Goal: Use online tool/utility

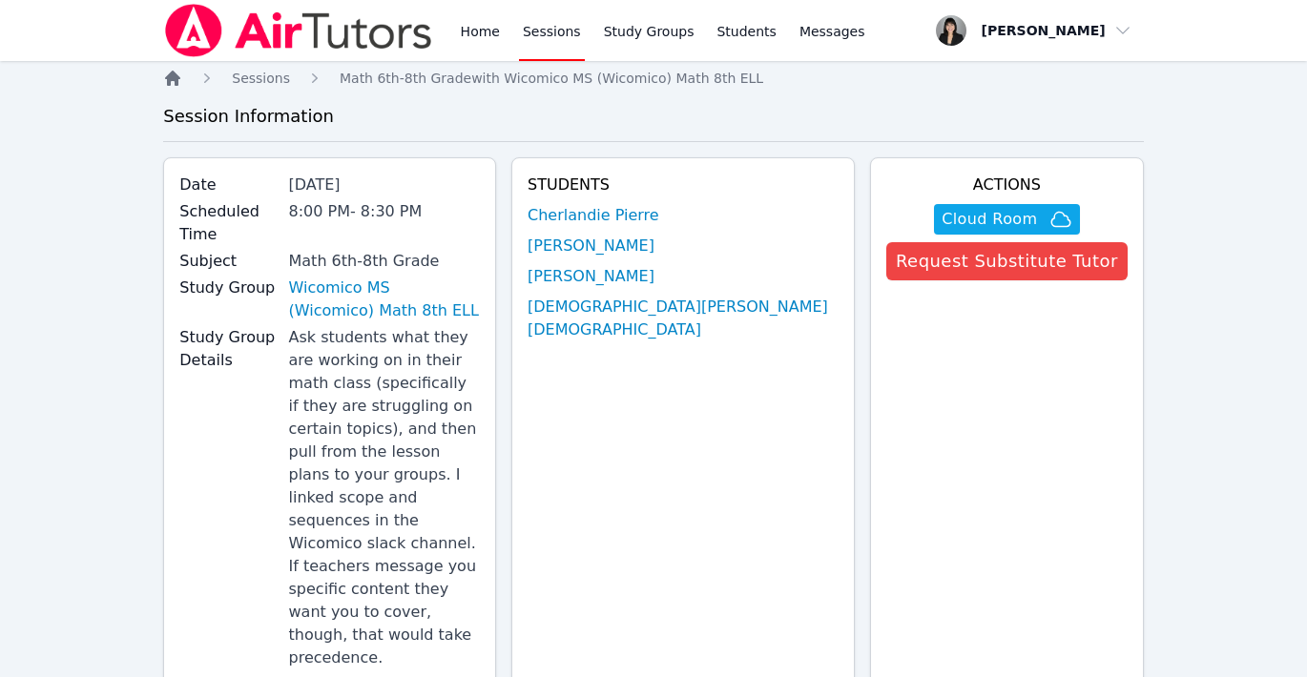
click at [174, 74] on icon "Breadcrumb" at bounding box center [172, 78] width 15 height 15
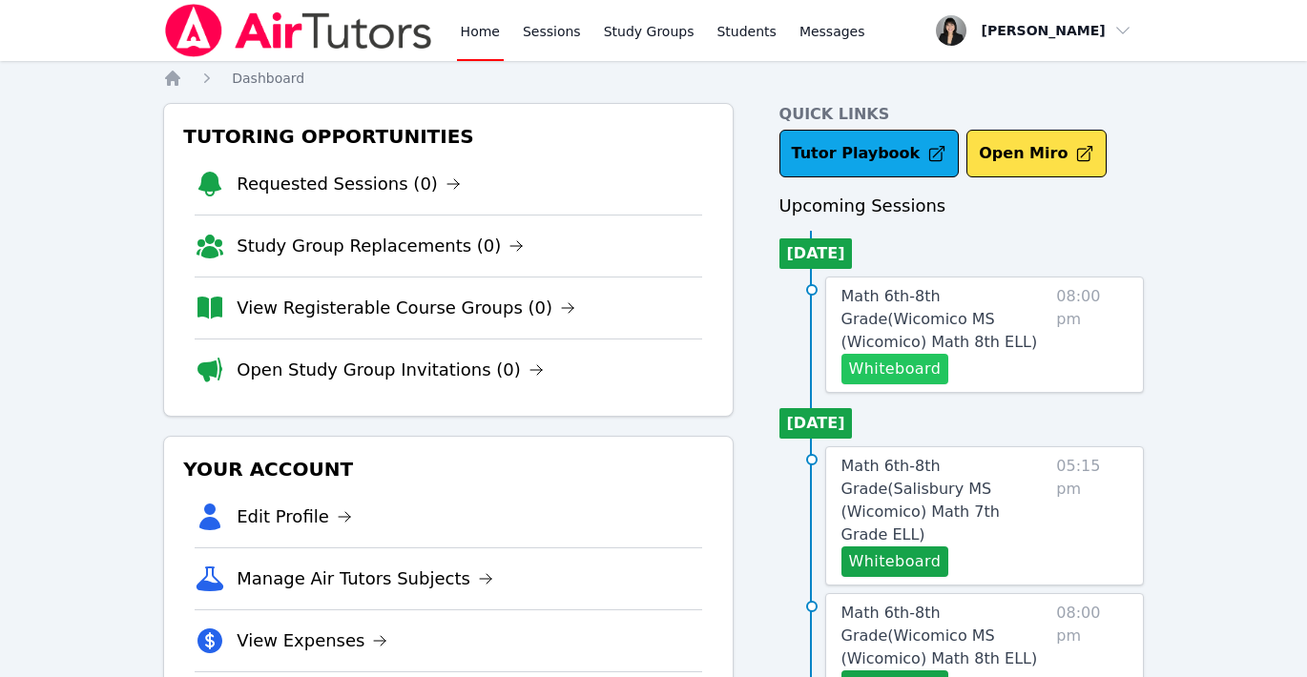
click at [924, 374] on button "Whiteboard" at bounding box center [895, 369] width 108 height 31
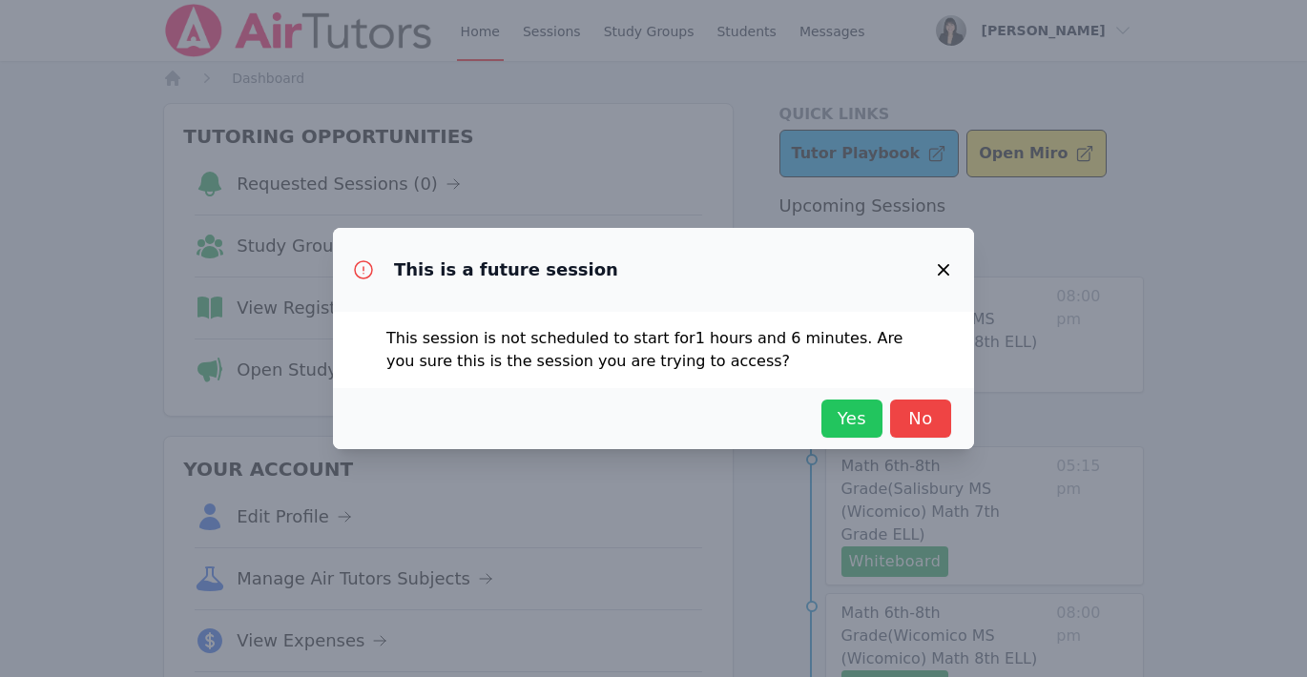
click at [876, 417] on button "Yes" at bounding box center [851, 419] width 61 height 38
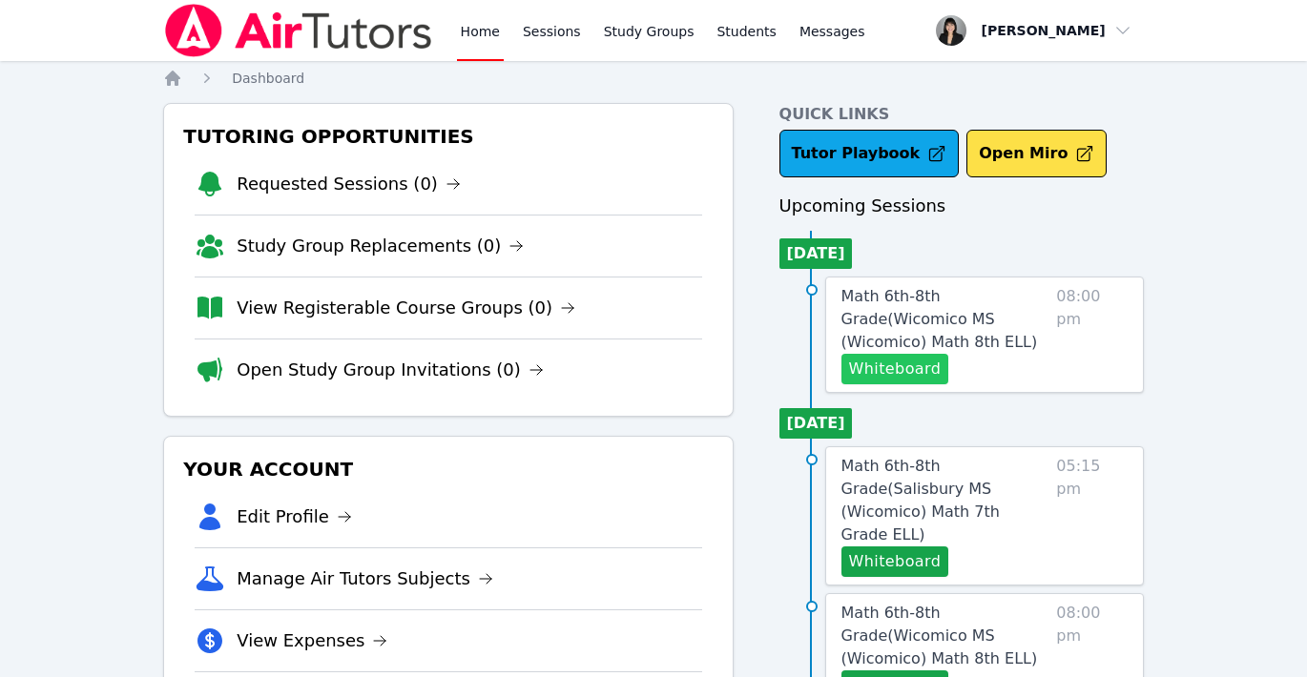
click at [882, 370] on button "Whiteboard" at bounding box center [895, 369] width 108 height 31
